Goal: Task Accomplishment & Management: Use online tool/utility

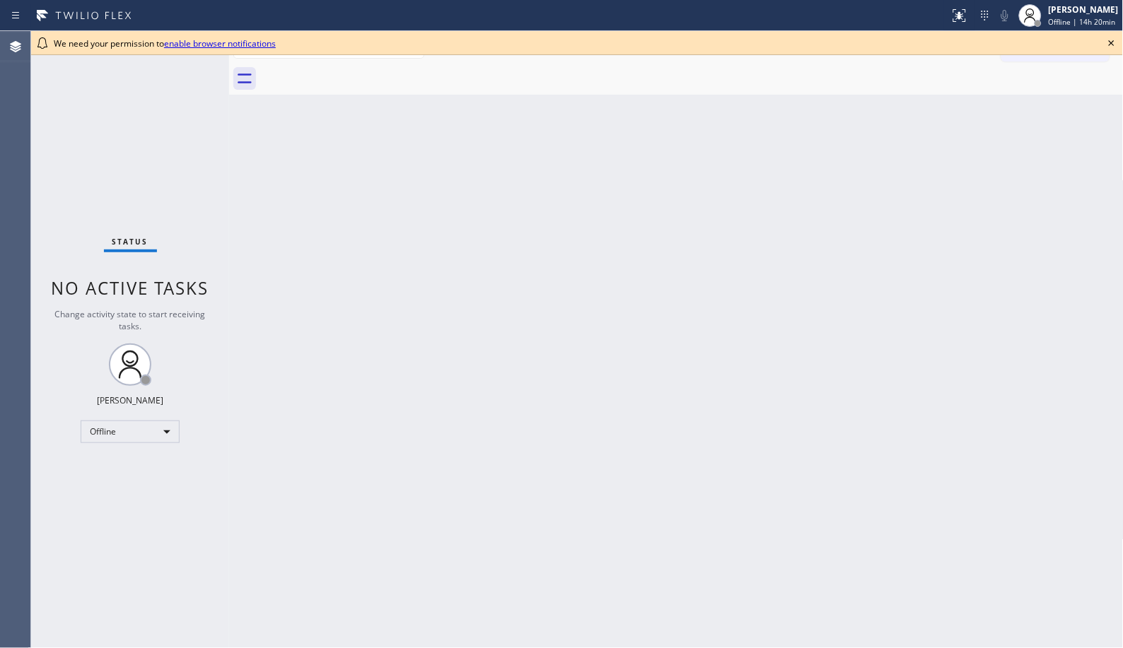
click at [498, 246] on div "Back to Dashboard Change Sender ID Customers Technicians Select a contact Outbo…" at bounding box center [676, 339] width 895 height 617
click at [161, 429] on div "Offline" at bounding box center [130, 432] width 99 height 23
click at [144, 479] on li "Unavailable" at bounding box center [129, 486] width 96 height 17
click at [1107, 39] on icon at bounding box center [1111, 43] width 17 height 17
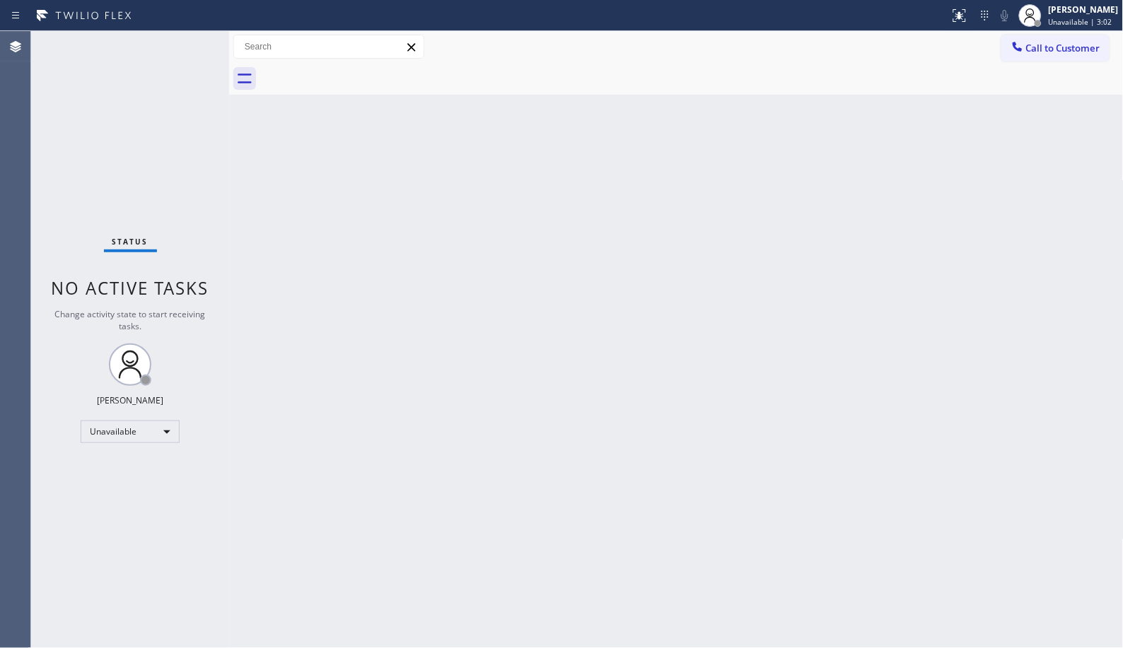
click at [535, 316] on div "Back to Dashboard Change Sender ID Customers Technicians Select a contact Outbo…" at bounding box center [676, 339] width 895 height 617
